Goal: Book appointment/travel/reservation

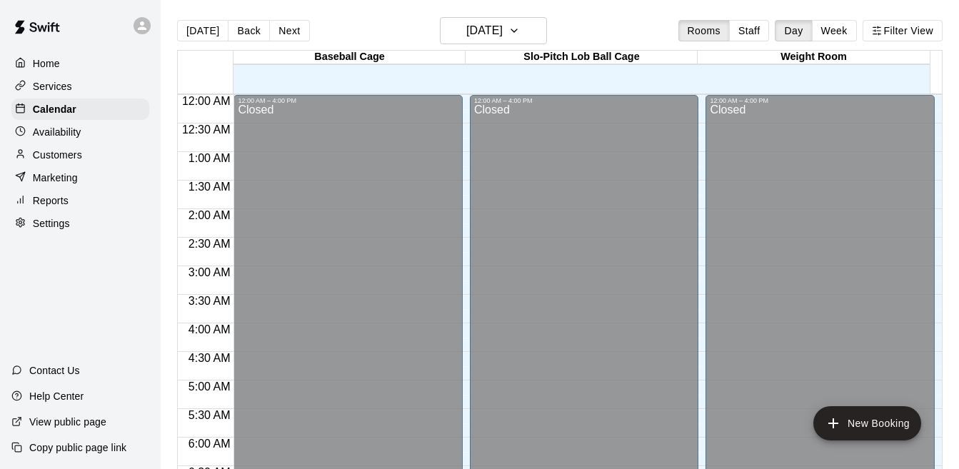
scroll to position [937, 0]
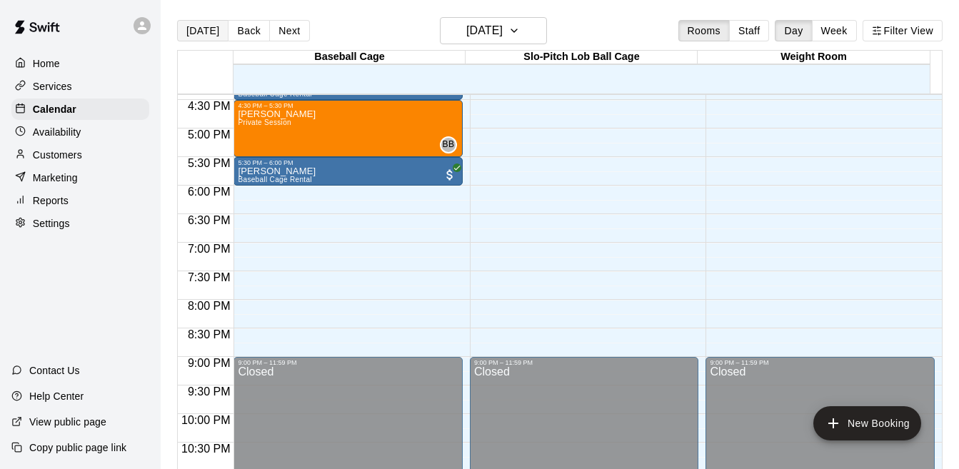
click at [208, 31] on button "[DATE]" at bounding box center [202, 30] width 51 height 21
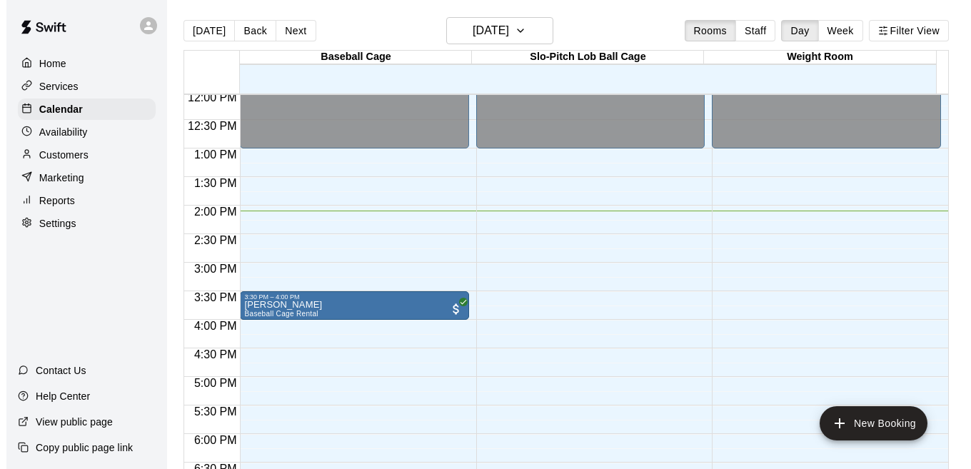
scroll to position [665, 0]
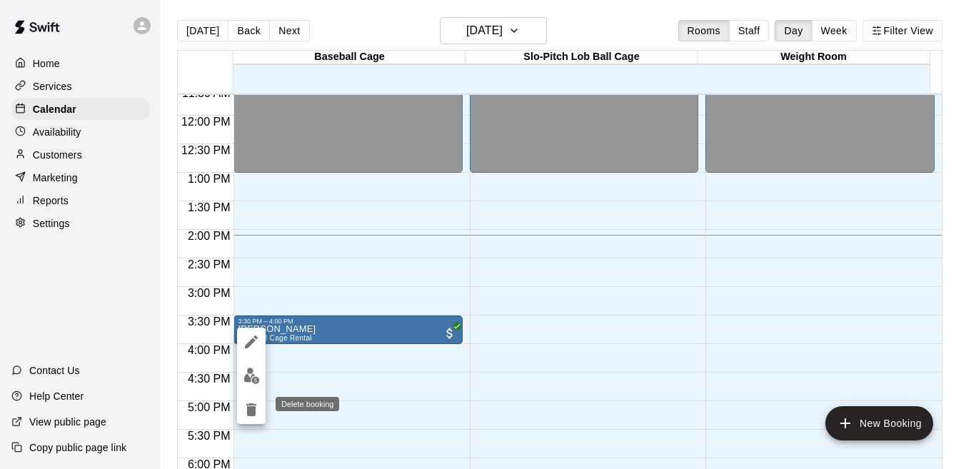
click at [243, 410] on icon "delete" at bounding box center [251, 409] width 17 height 17
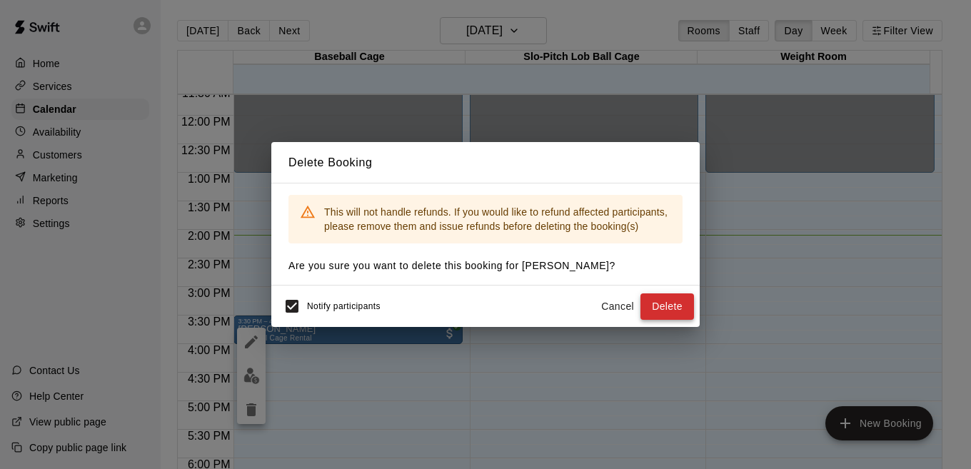
click at [668, 316] on button "Delete" at bounding box center [667, 306] width 54 height 26
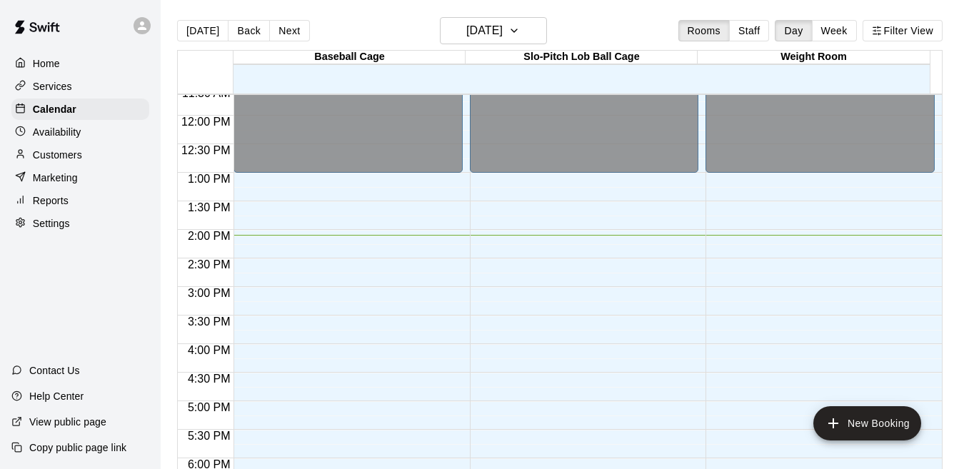
click at [520, 190] on div "12:00 AM – 1:00 PM Closed 9:00 PM – 11:59 PM Closed" at bounding box center [584, 115] width 229 height 1371
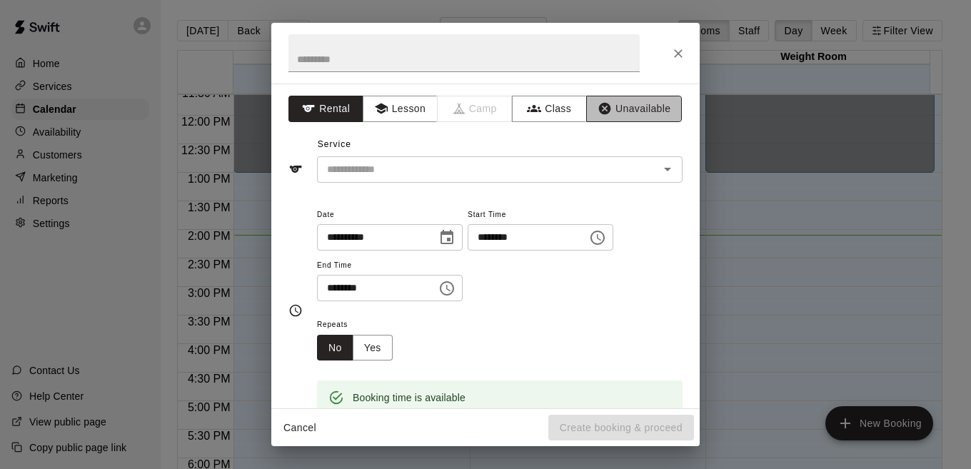
click at [630, 105] on button "Unavailable" at bounding box center [634, 109] width 96 height 26
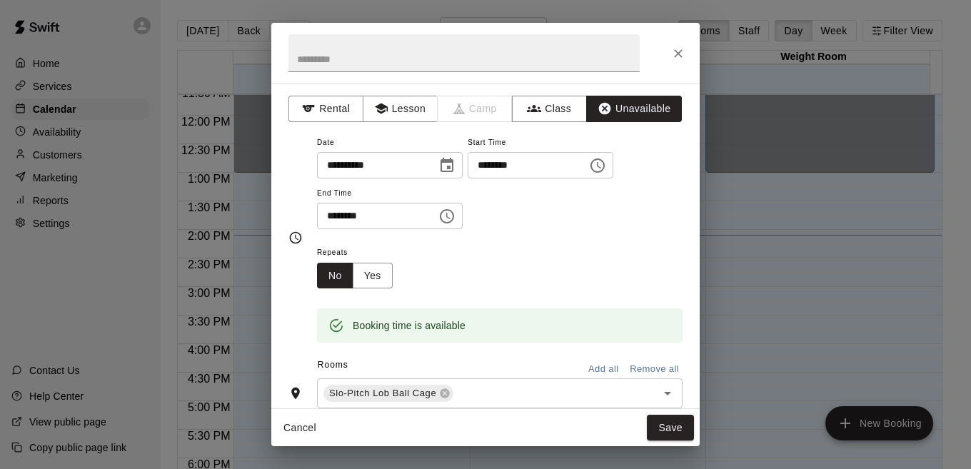
click at [454, 215] on icon "Choose time, selected time is 1:45 PM" at bounding box center [447, 216] width 14 height 14
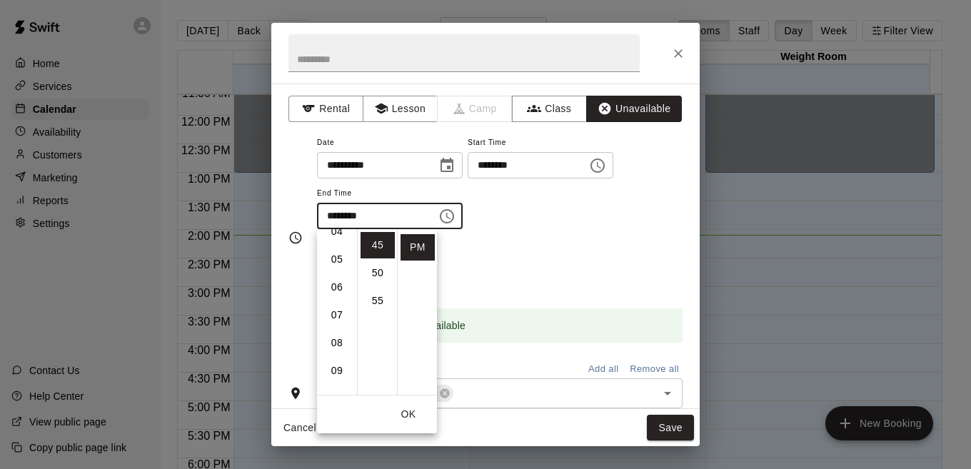
scroll to position [173, 0]
click at [338, 326] on li "09" at bounding box center [337, 323] width 34 height 26
click at [379, 240] on li "00" at bounding box center [378, 236] width 34 height 26
type input "********"
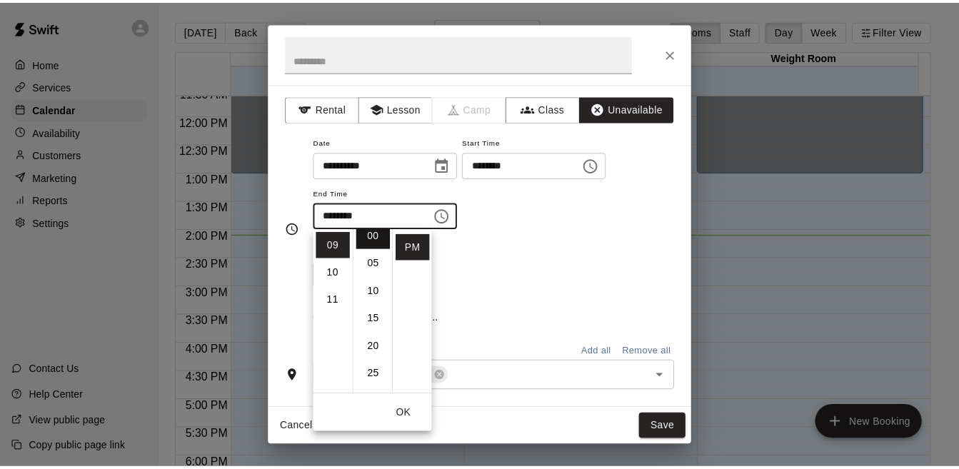
scroll to position [0, 0]
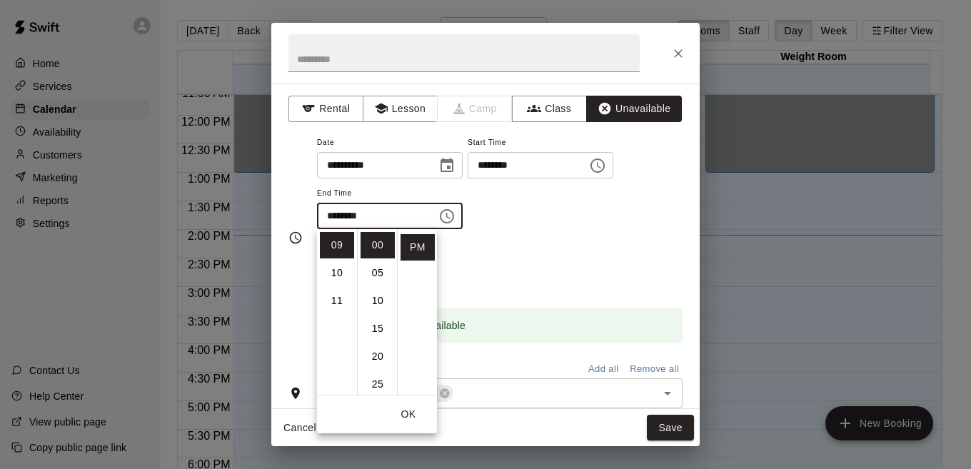
click at [544, 267] on div "Repeats No Yes" at bounding box center [500, 265] width 366 height 45
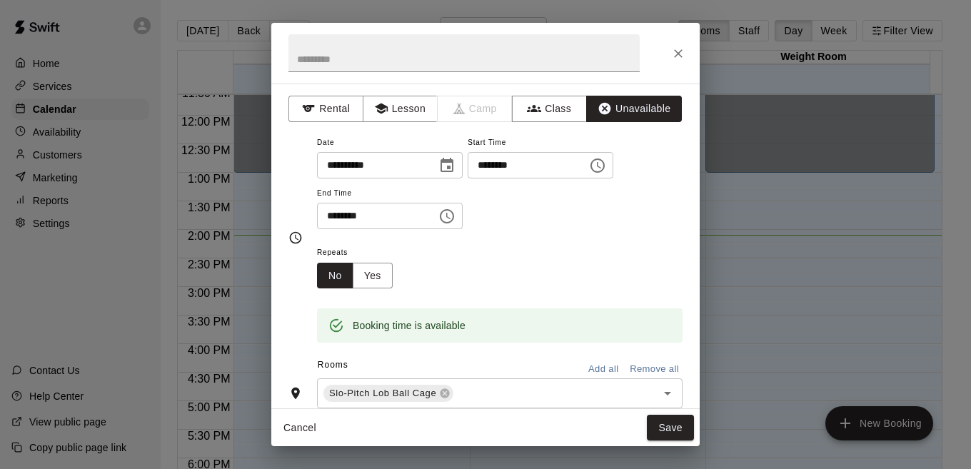
click at [588, 366] on button "Add all" at bounding box center [603, 369] width 46 height 22
click at [668, 432] on button "Save" at bounding box center [670, 428] width 47 height 26
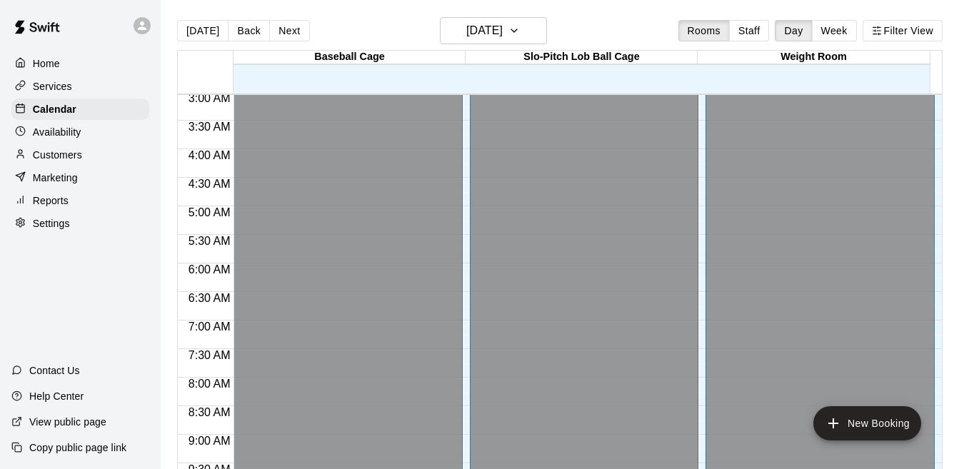
scroll to position [206, 0]
